Goal: Find specific page/section: Find specific page/section

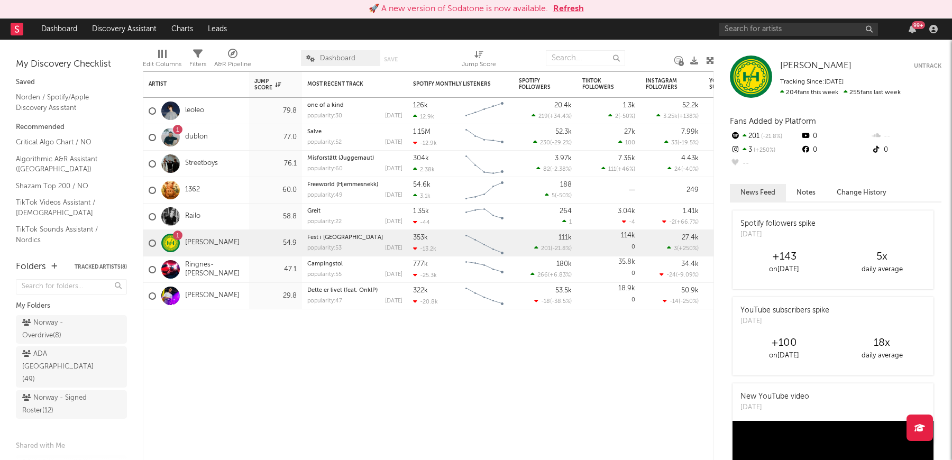
click at [577, 11] on button "Refresh" at bounding box center [568, 9] width 31 height 13
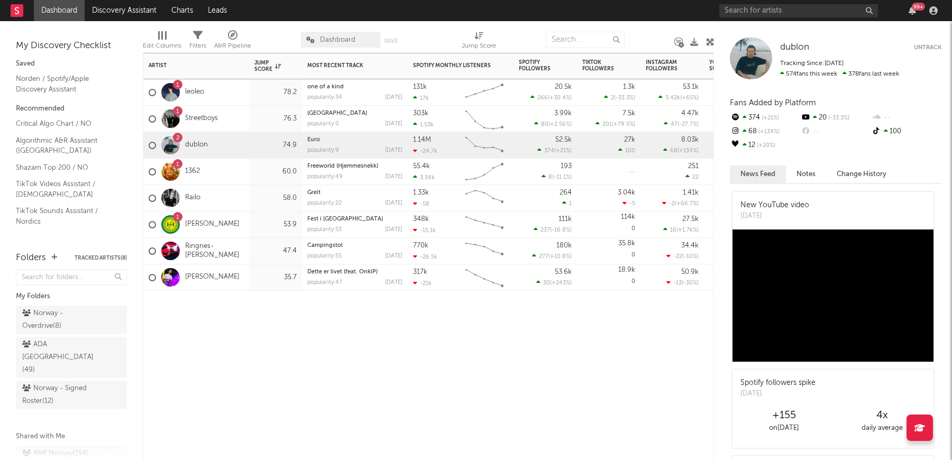
click at [277, 341] on div "Artist Notifications Jump Score Most Recent Track Popularity Released Spotify M…" at bounding box center [428, 256] width 571 height 407
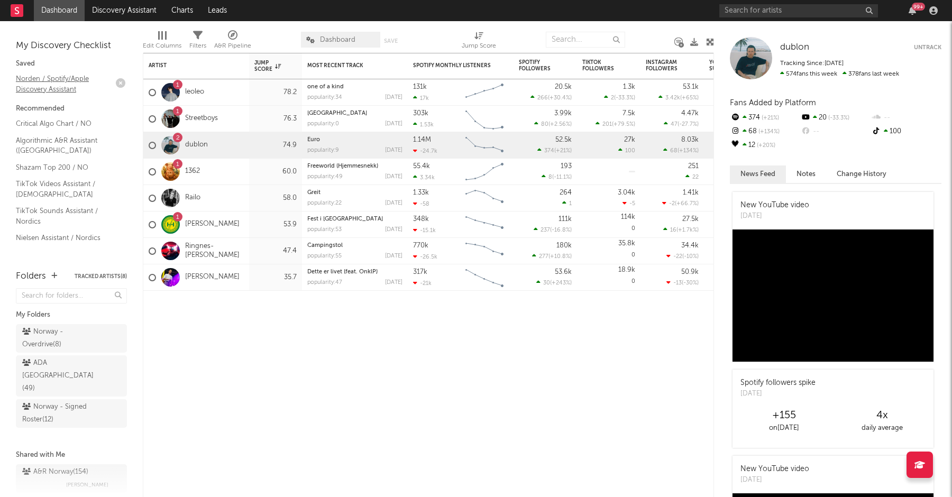
click at [54, 85] on link "Norden / Spotify/Apple Discovery Assistant" at bounding box center [66, 84] width 101 height 22
